Goal: Transaction & Acquisition: Purchase product/service

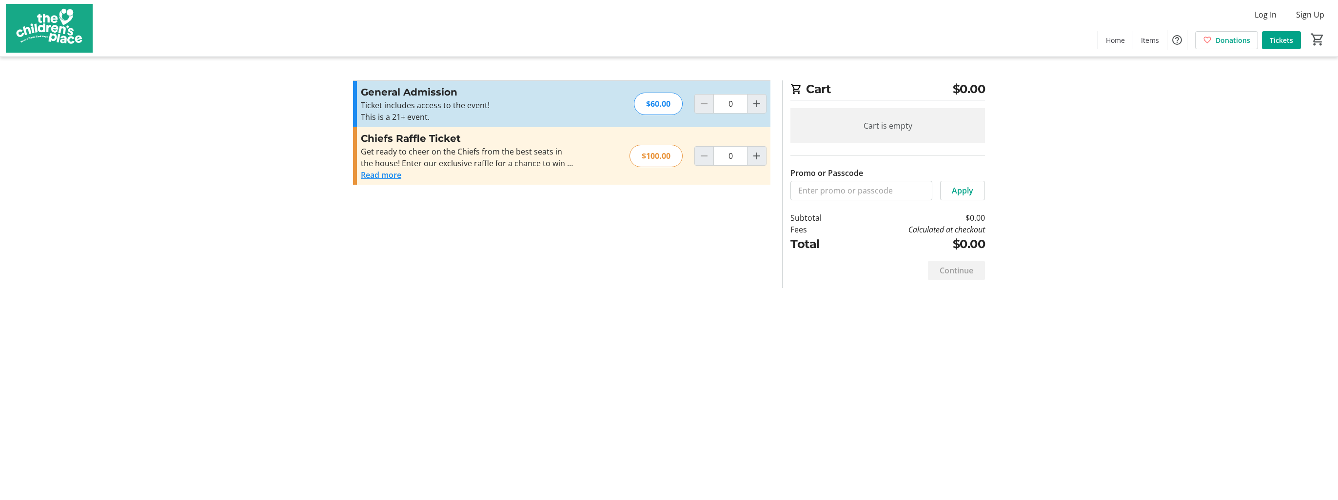
click at [606, 101] on div "General Admission Ticket includes access to the event! This is a 21+ event. Rea…" at bounding box center [561, 104] width 417 height 46
drag, startPoint x: 758, startPoint y: 101, endPoint x: 753, endPoint y: 106, distance: 7.2
click at [758, 101] on mat-icon "Increment by one" at bounding box center [757, 104] width 12 height 12
type input "1"
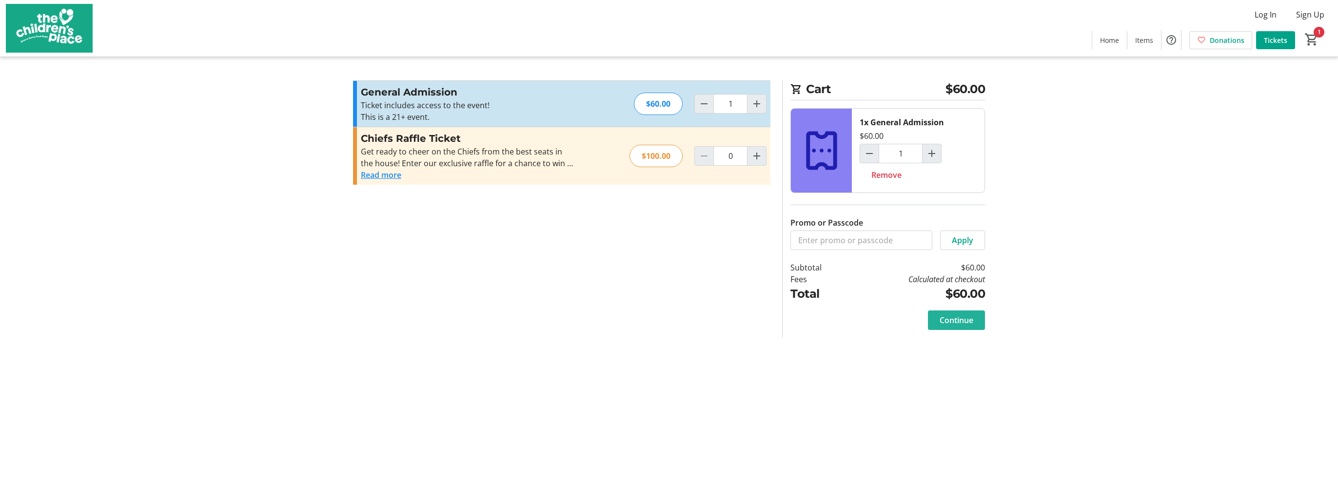
click at [956, 318] on span "Continue" at bounding box center [957, 321] width 34 height 12
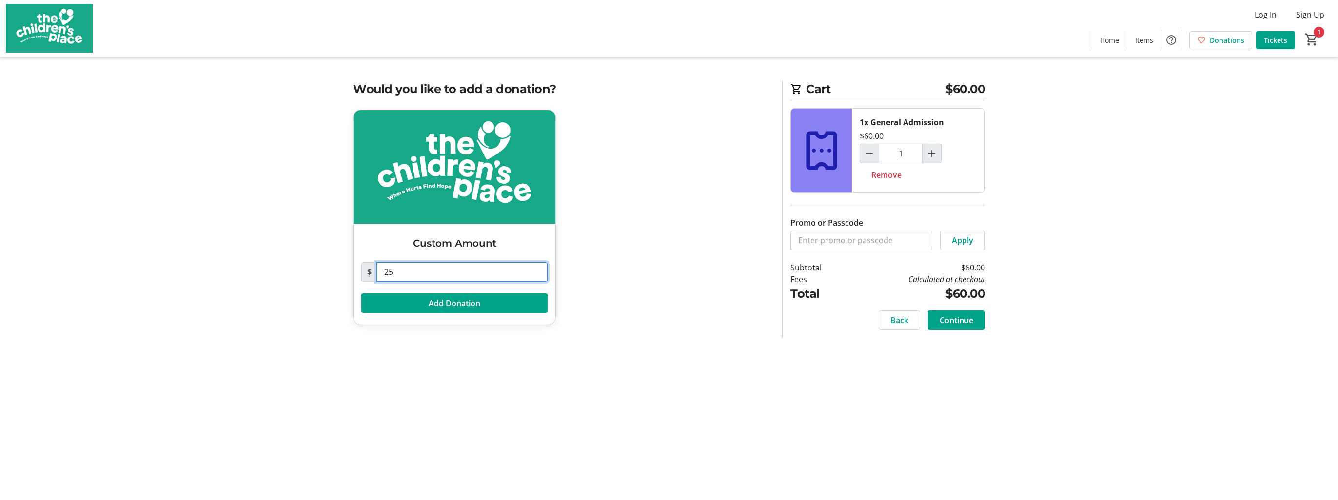
drag, startPoint x: 409, startPoint y: 278, endPoint x: 380, endPoint y: 270, distance: 29.3
click at [380, 270] on input "25" at bounding box center [461, 272] width 171 height 20
type input "6"
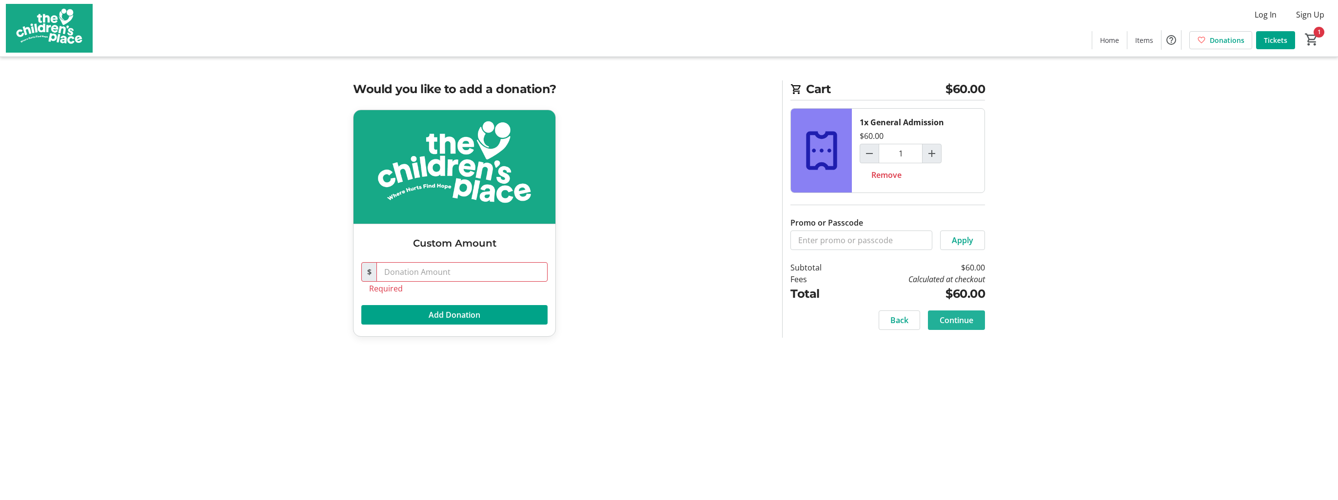
click at [942, 316] on span "Continue" at bounding box center [957, 321] width 34 height 12
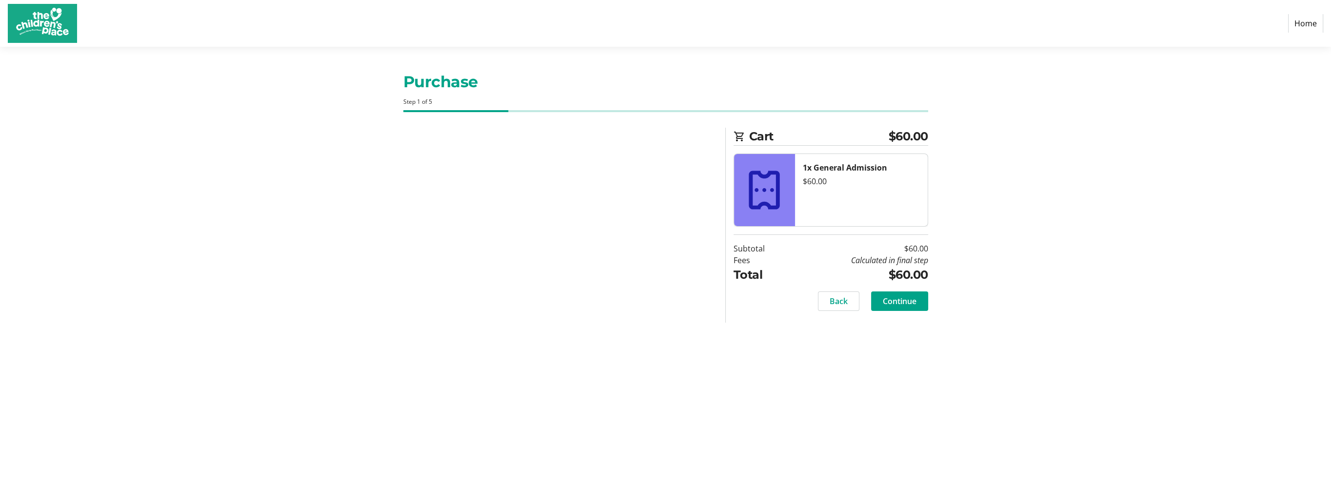
select select "US"
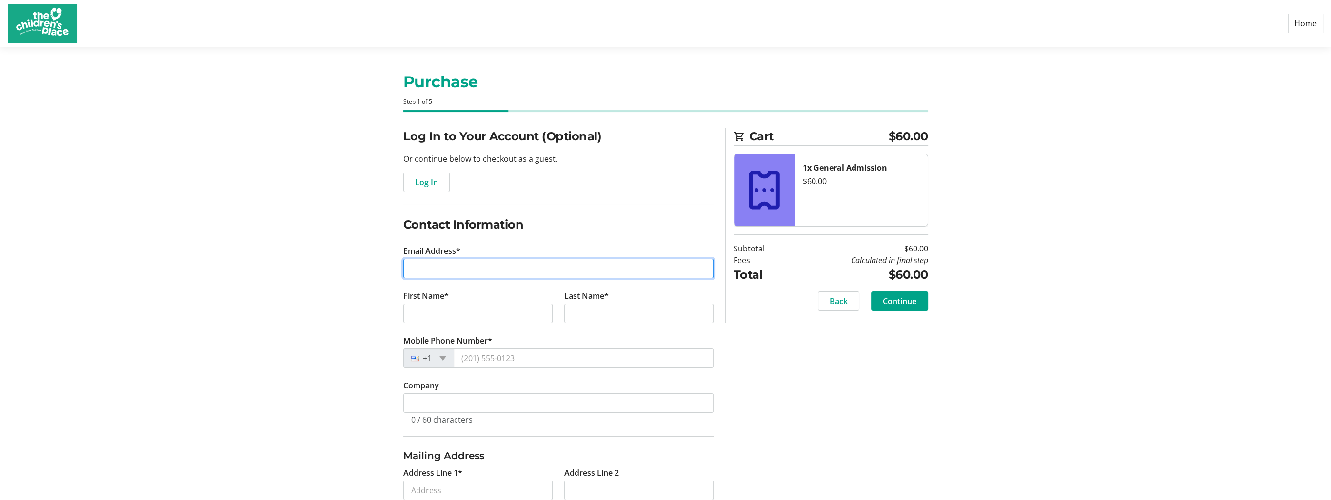
click at [435, 270] on input "Email Address*" at bounding box center [558, 269] width 310 height 20
type input "[EMAIL_ADDRESS][DOMAIN_NAME]"
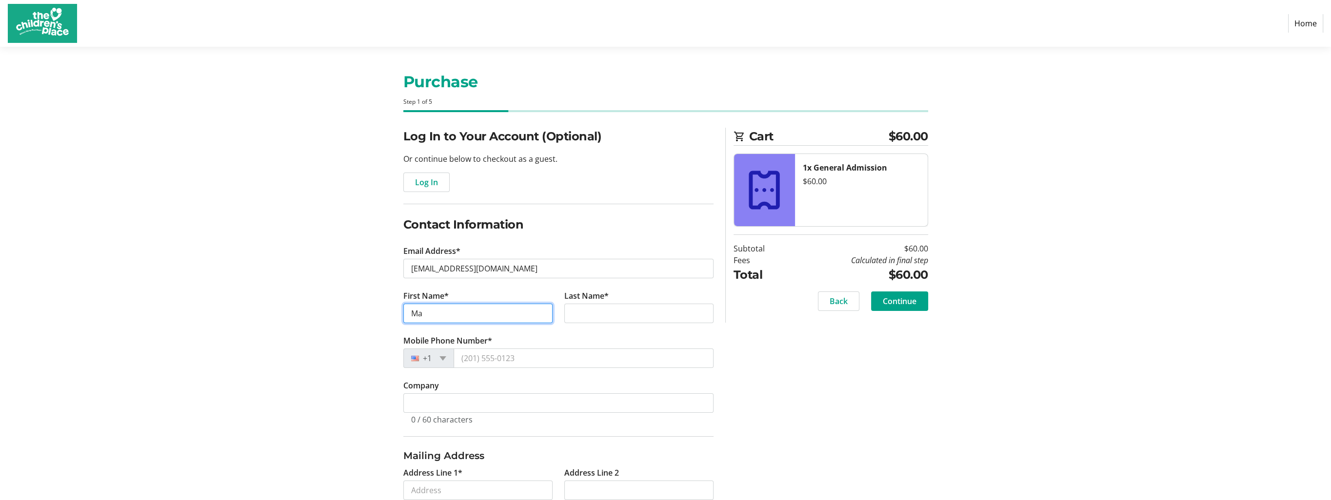
type input "M"
type input "[PERSON_NAME]"
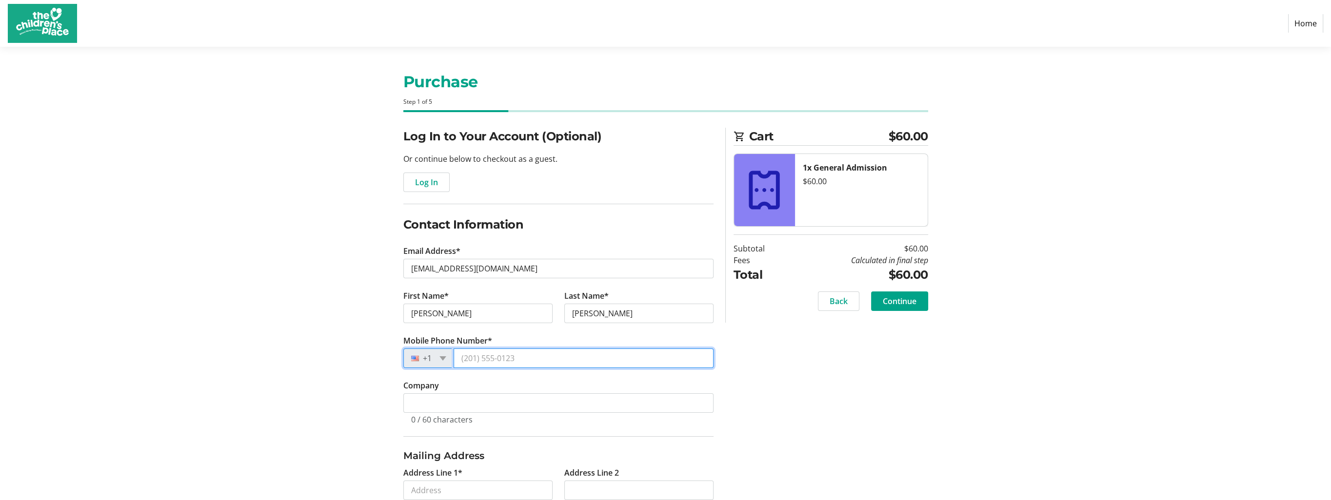
click at [462, 358] on input "Mobile Phone Number*" at bounding box center [583, 359] width 260 height 20
type input "[PHONE_NUMBER]"
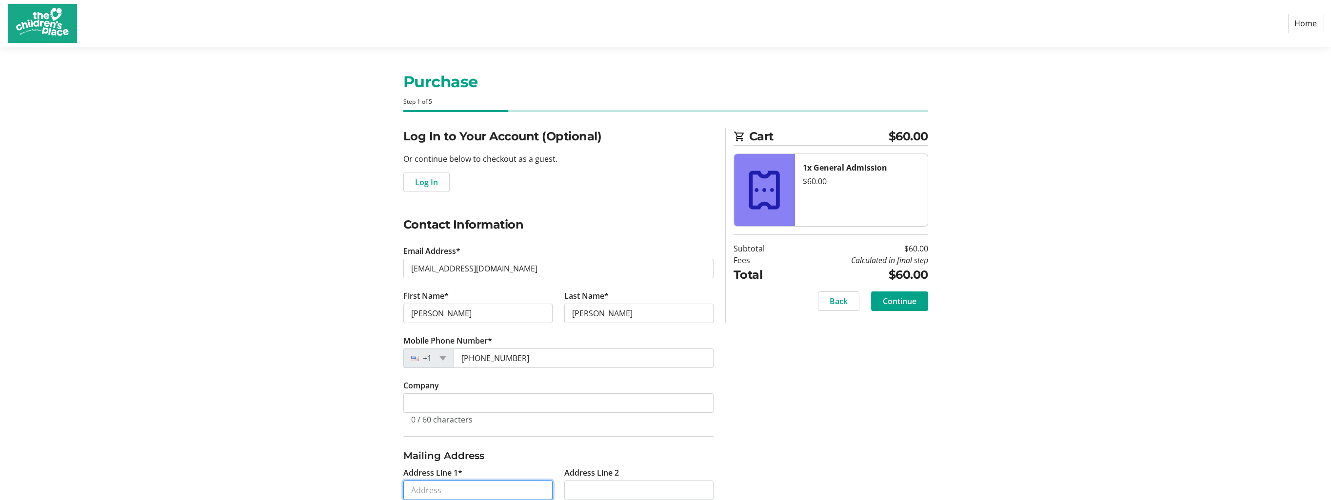
type input "[STREET_ADDRESS][US_STATE]"
type input "[US_STATE][GEOGRAPHIC_DATA]"
select select "MO"
type input "64114"
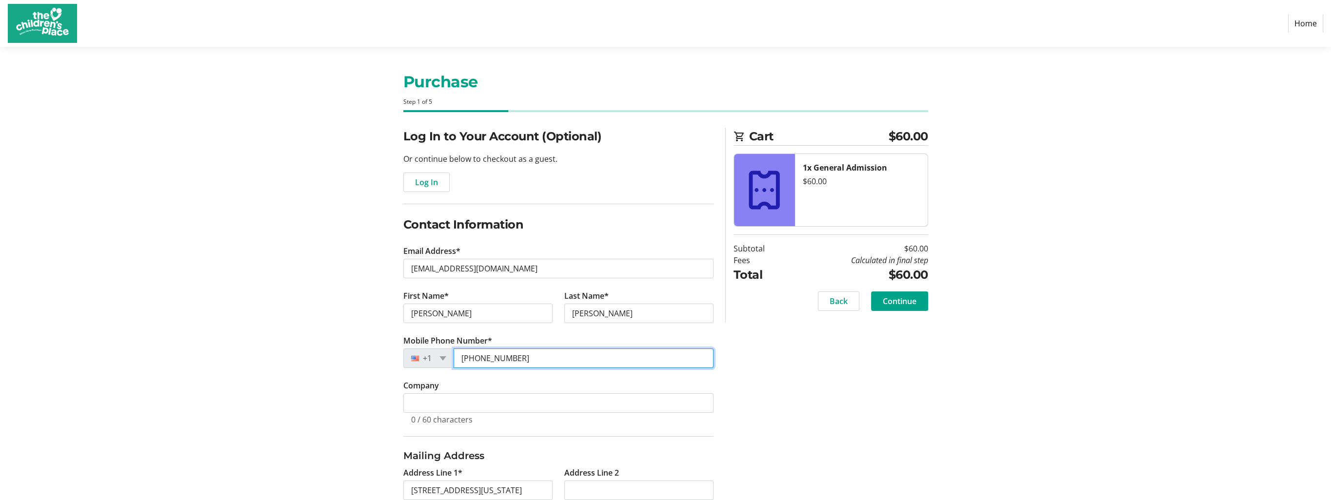
type input "[PHONE_NUMBER]"
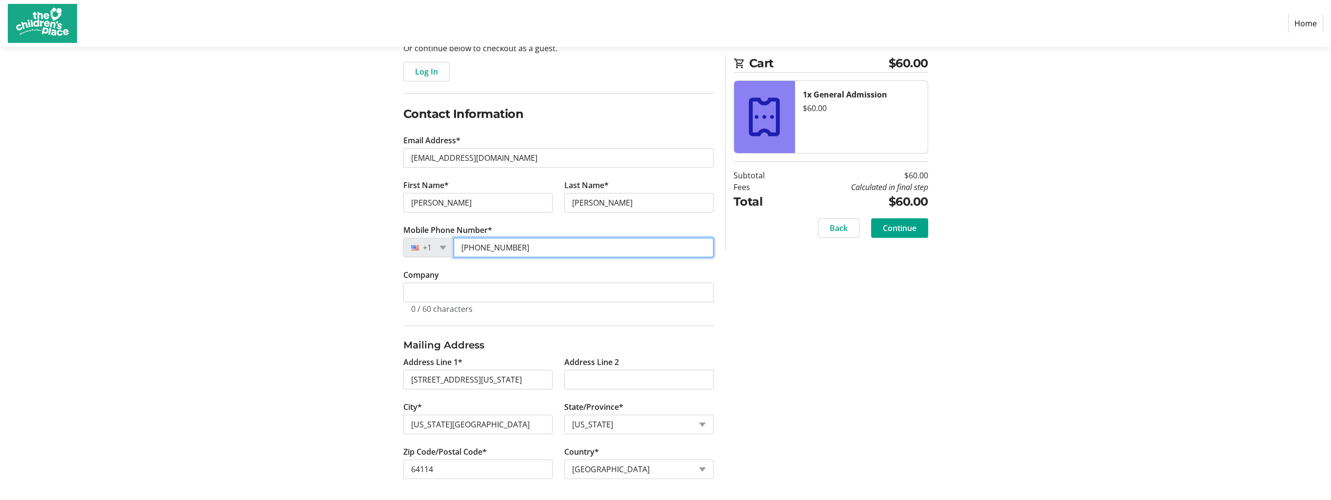
scroll to position [111, 0]
click at [901, 227] on span "Continue" at bounding box center [900, 228] width 34 height 12
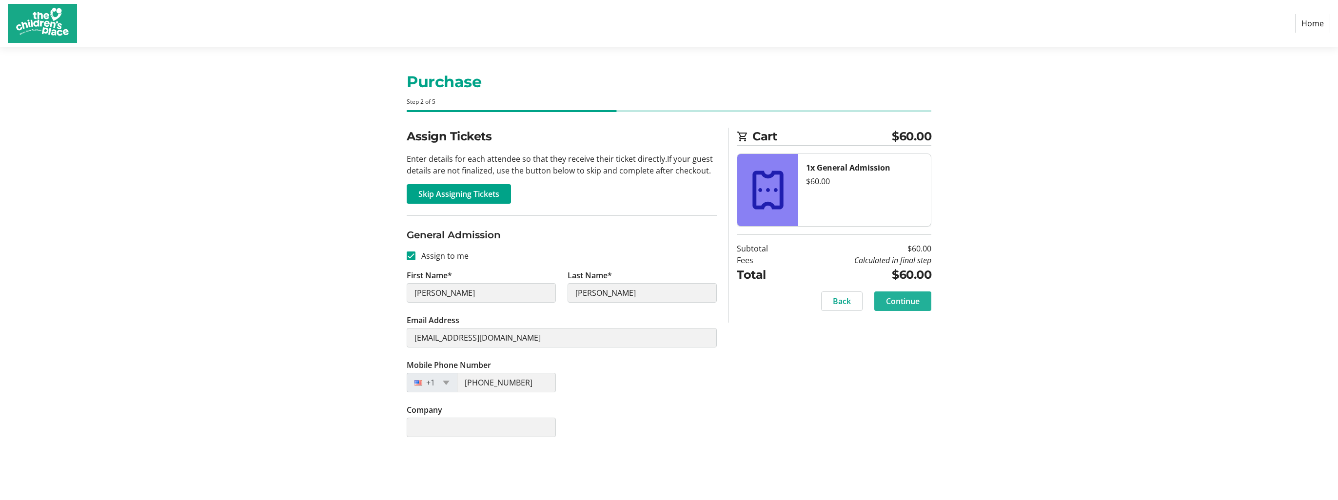
click at [909, 292] on span at bounding box center [902, 301] width 57 height 23
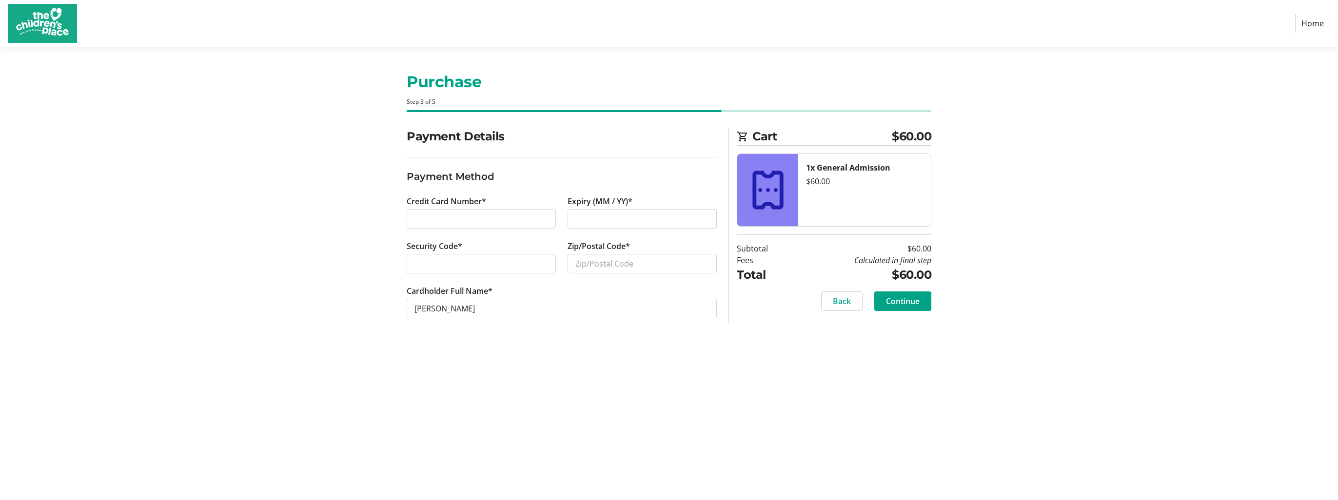
click at [475, 212] on div at bounding box center [481, 219] width 149 height 20
click at [447, 381] on div "Purchase Step 3 of 5 Cart $60.00 1x General Admission $60.00 Subtotal $60.00 Fe…" at bounding box center [669, 273] width 644 height 453
click at [618, 261] on input "Zip/Postal Code*" at bounding box center [642, 264] width 149 height 20
type input "64114"
drag, startPoint x: 435, startPoint y: 306, endPoint x: 396, endPoint y: 295, distance: 40.9
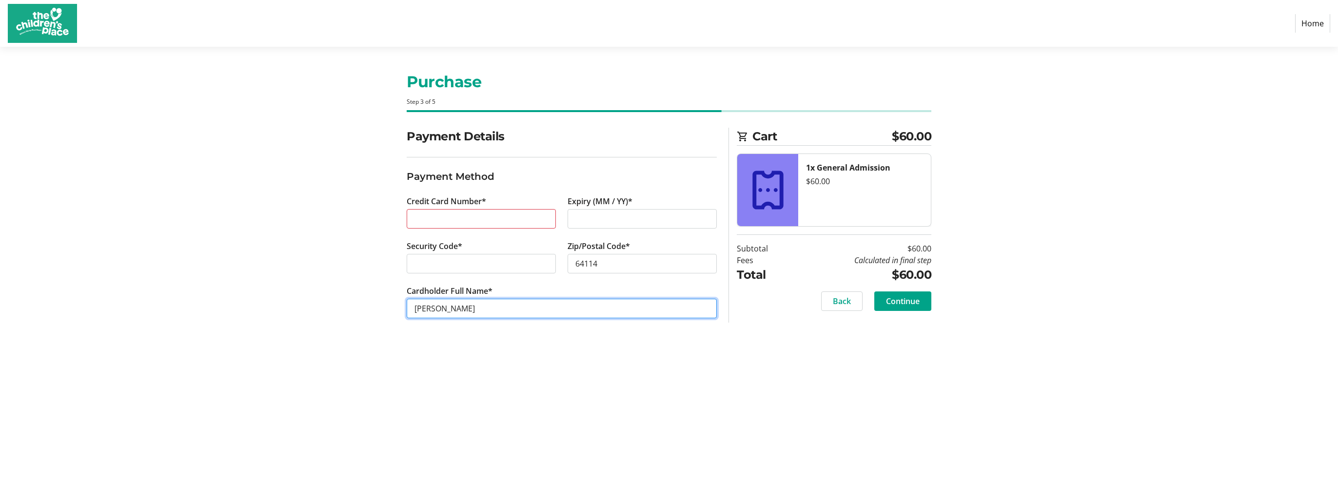
click at [396, 295] on div "Payment Details Payment Method Credit Card Number* Expiry (MM / YY)* Security C…" at bounding box center [669, 235] width 644 height 214
type input "[PERSON_NAME]"
click at [915, 302] on span "Continue" at bounding box center [903, 301] width 34 height 12
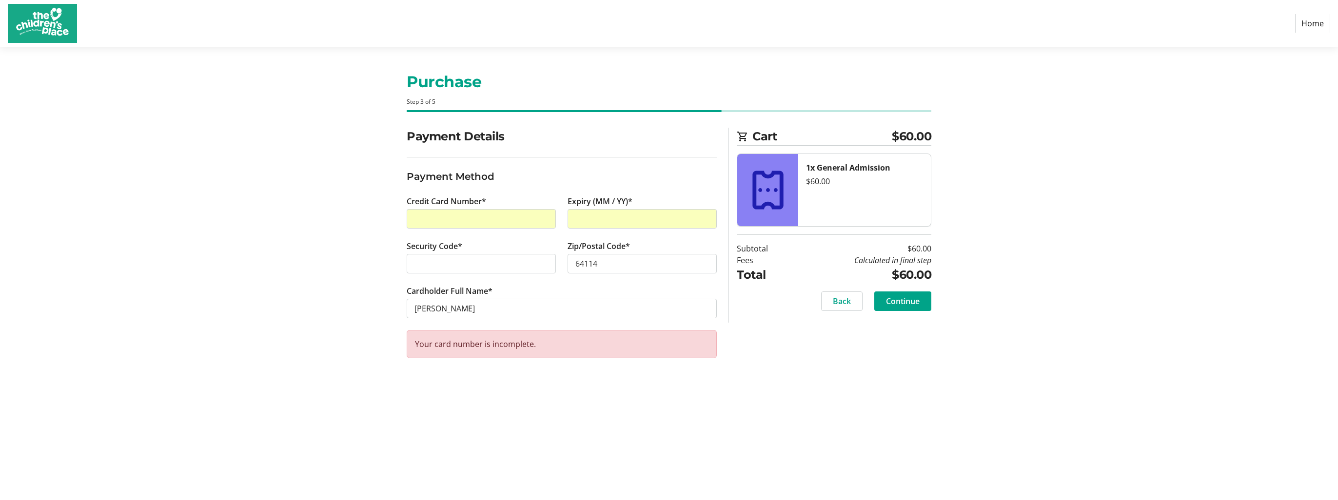
click at [488, 258] on iframe at bounding box center [481, 264] width 134 height 12
click at [908, 301] on span "Continue" at bounding box center [903, 301] width 34 height 12
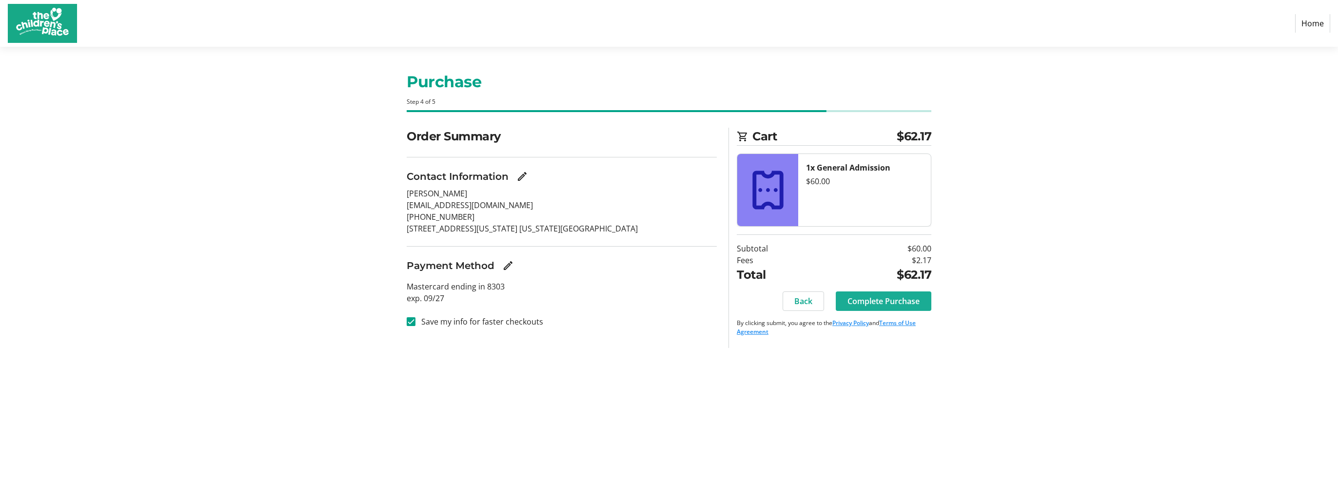
click at [908, 301] on span "Complete Purchase" at bounding box center [883, 301] width 72 height 12
